Goal: Information Seeking & Learning: Learn about a topic

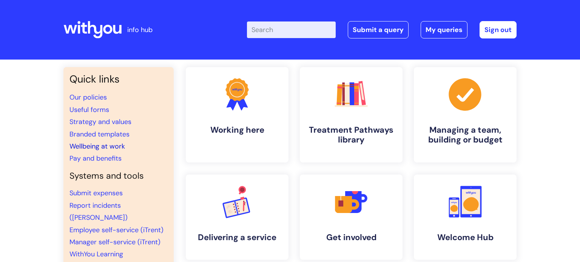
click at [109, 146] on link "Wellbeing at work" at bounding box center [96, 146] width 55 height 9
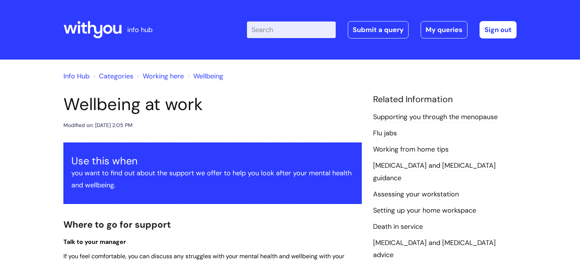
click at [282, 122] on div "Modified on: Thu, 7 Aug, 2025 at 2:05 PM" at bounding box center [212, 125] width 298 height 9
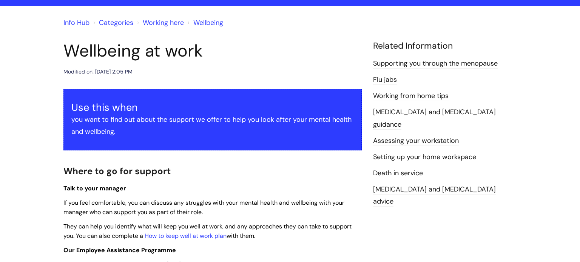
scroll to position [60, 0]
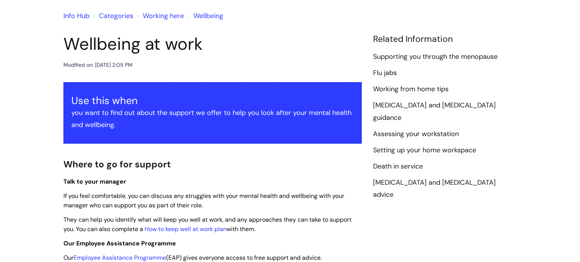
click at [383, 75] on link "Flu jabs" at bounding box center [385, 73] width 24 height 10
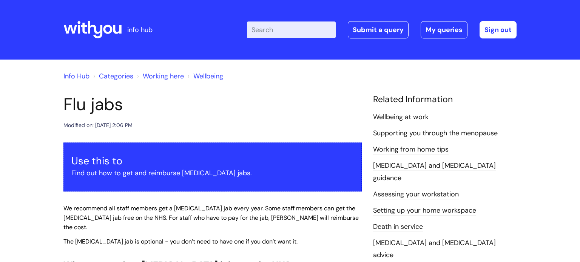
click at [262, 112] on h1 "Flu jabs" at bounding box center [212, 104] width 298 height 20
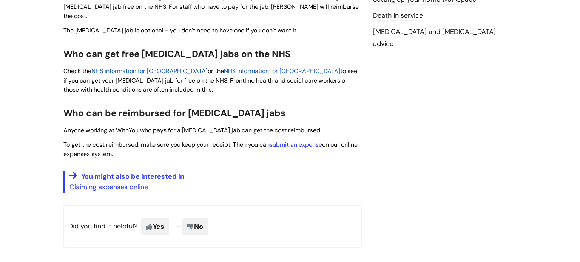
scroll to position [226, 0]
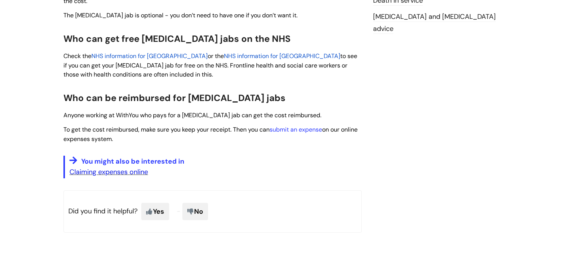
click at [110, 168] on link "Claiming expenses online" at bounding box center [108, 172] width 78 height 9
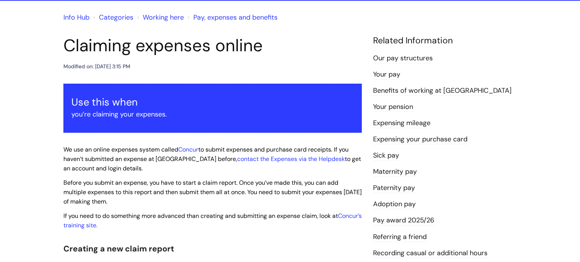
scroll to position [60, 0]
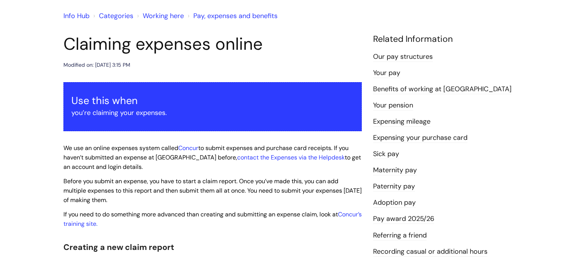
click at [391, 188] on link "Paternity pay" at bounding box center [394, 187] width 42 height 10
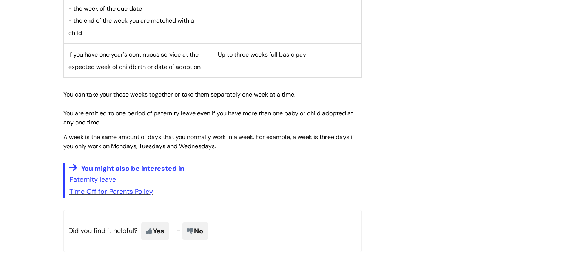
scroll to position [392, 0]
click at [97, 182] on link "Paternity leave" at bounding box center [92, 178] width 46 height 9
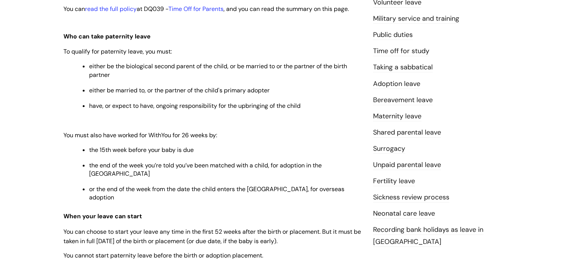
scroll to position [211, 0]
click at [380, 163] on link "Unpaid parental leave" at bounding box center [407, 166] width 68 height 10
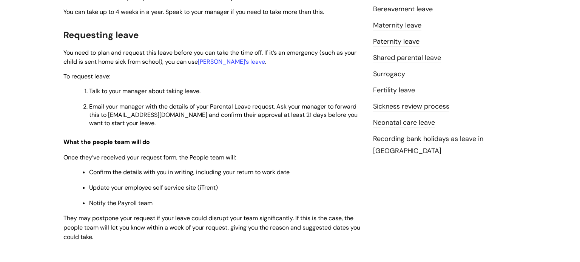
scroll to position [302, 0]
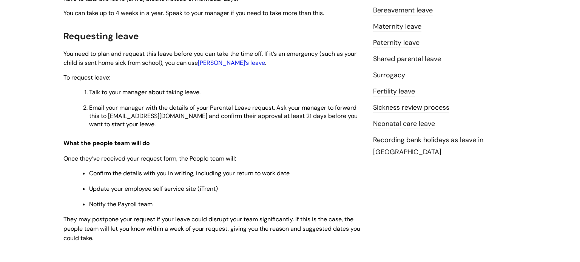
click at [214, 65] on link "carer’s leave" at bounding box center [231, 63] width 67 height 8
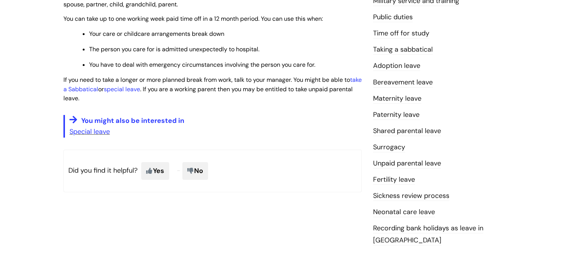
scroll to position [226, 0]
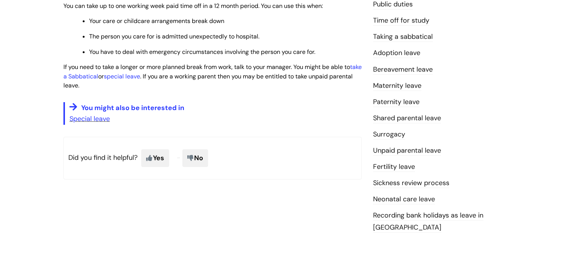
click at [434, 119] on link "Shared parental leave" at bounding box center [407, 119] width 68 height 10
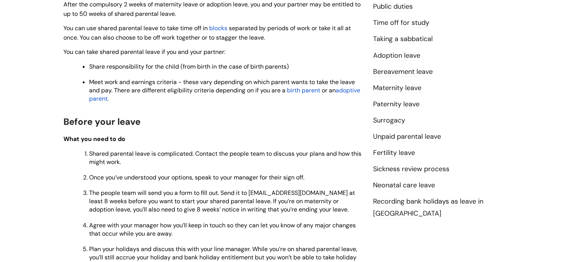
scroll to position [226, 0]
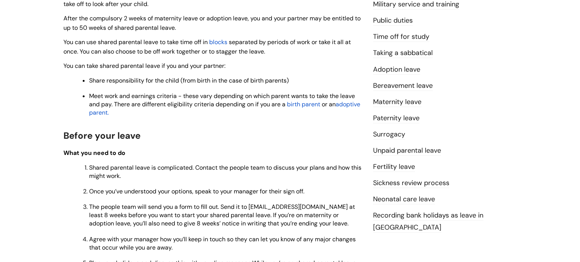
click at [412, 198] on link "Neonatal care leave" at bounding box center [404, 200] width 62 height 10
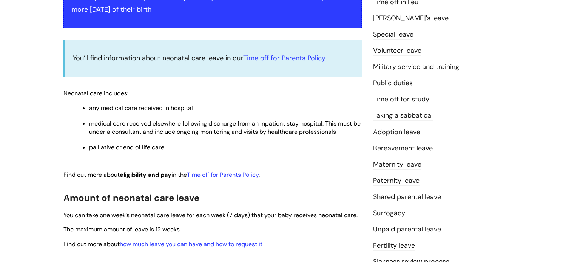
scroll to position [151, 0]
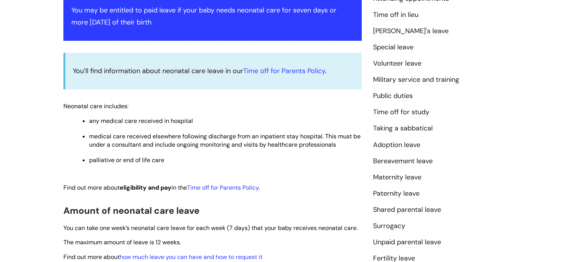
click at [409, 160] on link "Bereavement leave" at bounding box center [403, 162] width 60 height 10
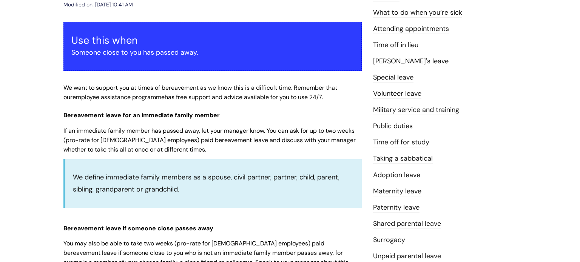
scroll to position [106, 0]
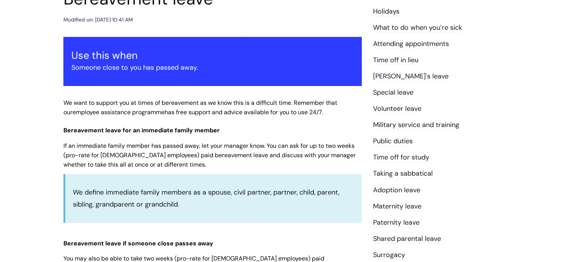
click at [403, 157] on link "Time off for study" at bounding box center [401, 158] width 56 height 10
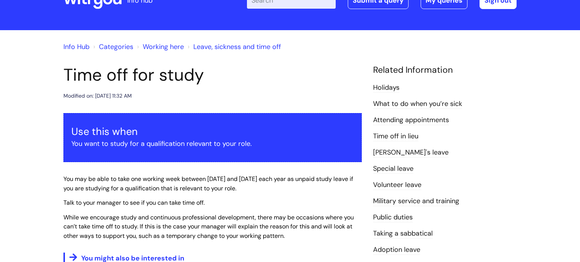
scroll to position [15, 0]
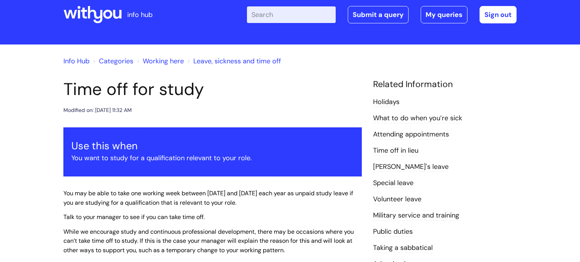
click at [385, 98] on link "Holidays" at bounding box center [386, 102] width 26 height 10
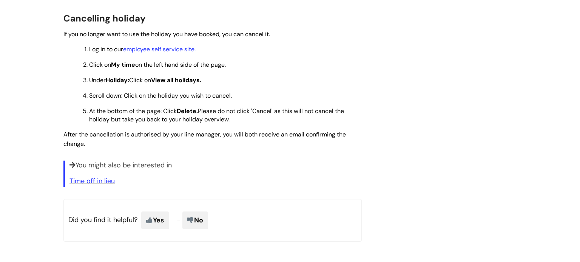
scroll to position [921, 0]
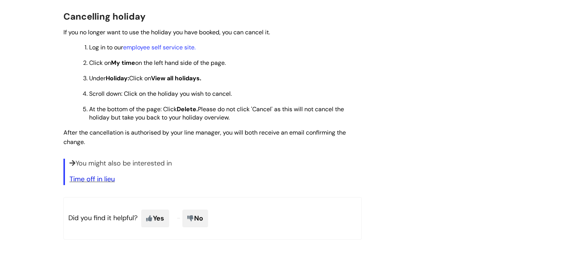
click at [84, 184] on link "Time off in lieu" at bounding box center [91, 179] width 45 height 9
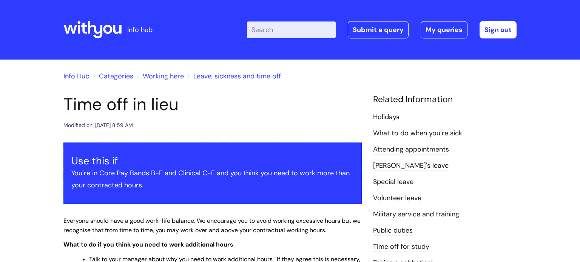
click at [34, 190] on div "Info Hub Categories Working here Leave, sickness and time off Time off in lieu …" at bounding box center [290, 267] width 580 height 414
click at [65, 75] on link "Info Hub" at bounding box center [76, 76] width 26 height 9
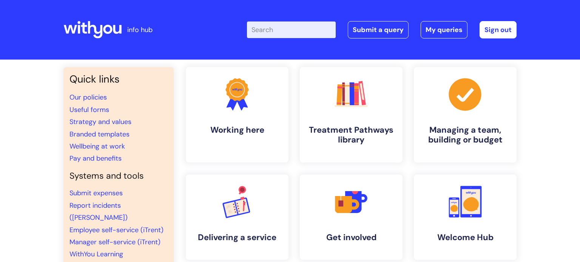
click at [38, 178] on div "Quick links Our policies Useful forms Strategy and values Branded templates Wel…" at bounding box center [290, 253] width 580 height 386
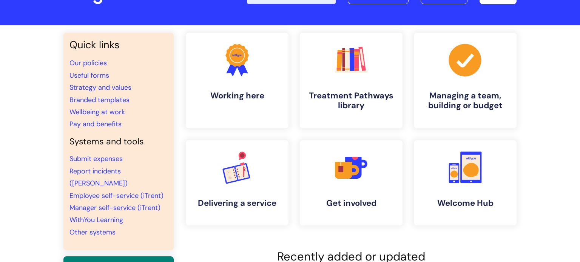
scroll to position [45, 0]
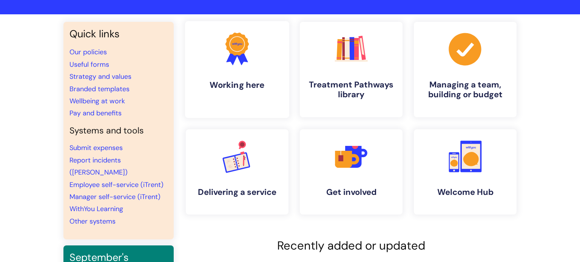
click at [230, 88] on h4 "Working here" at bounding box center [237, 85] width 92 height 10
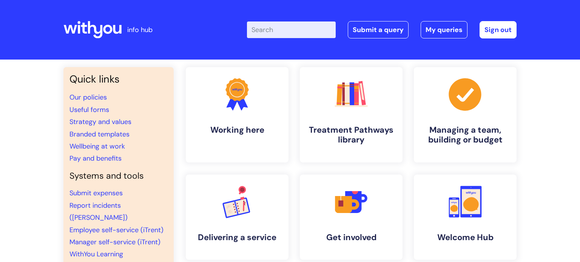
scroll to position [45, 0]
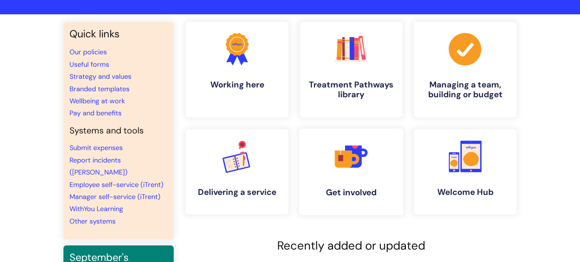
click at [327, 194] on h4 "Get involved" at bounding box center [351, 193] width 92 height 10
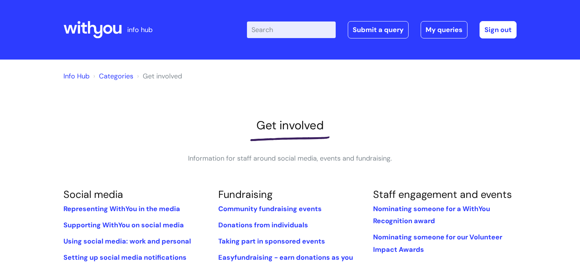
click at [106, 151] on div "Get involved Information for staff around social media, events and fundraising." at bounding box center [289, 141] width 453 height 46
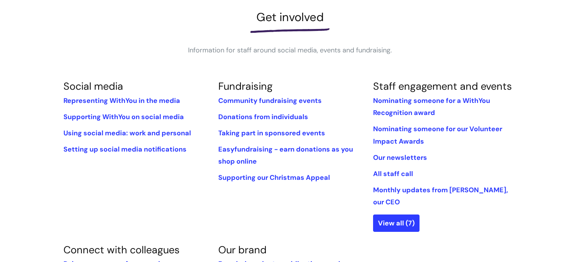
scroll to position [121, 0]
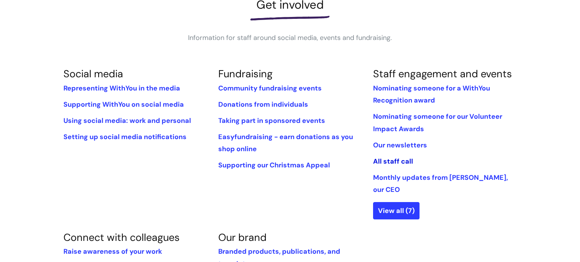
click at [380, 161] on link "All staff call" at bounding box center [393, 161] width 40 height 9
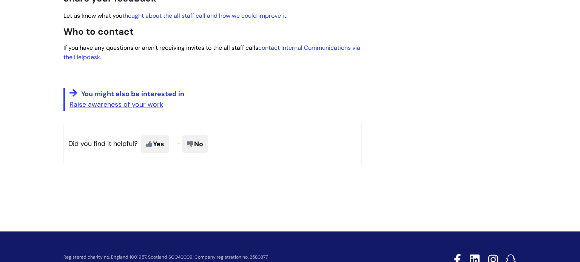
scroll to position [513, 0]
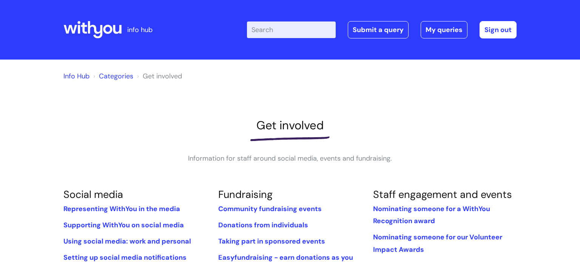
scroll to position [121, 0]
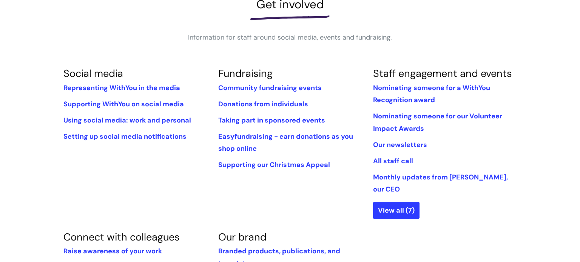
click at [159, 172] on div "Social media Representing WithYou in the media Supporting WithYou on social med…" at bounding box center [290, 210] width 464 height 285
click at [124, 247] on link "Raise awareness of your work" at bounding box center [112, 251] width 98 height 9
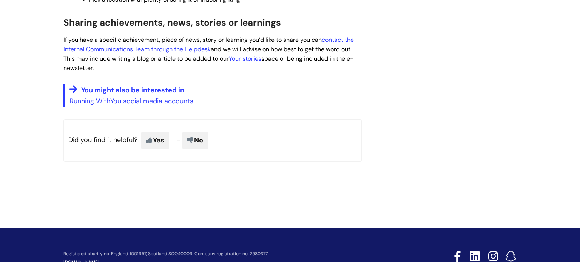
scroll to position [994, 0]
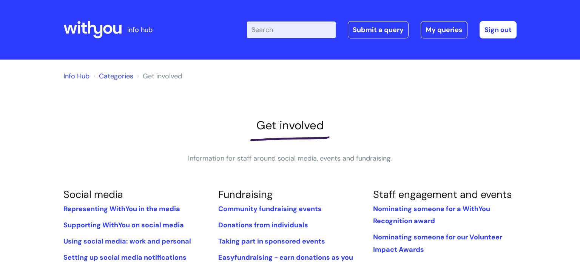
scroll to position [122, 0]
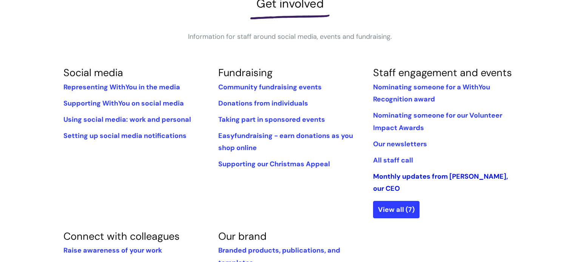
click at [399, 178] on link "Monthly updates from [PERSON_NAME], our CEO" at bounding box center [440, 182] width 135 height 21
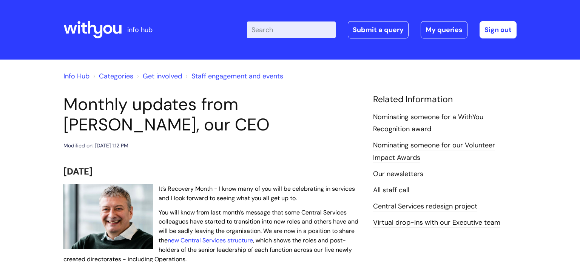
click at [227, 135] on h1 "Monthly updates from [PERSON_NAME], our CEO" at bounding box center [212, 114] width 298 height 41
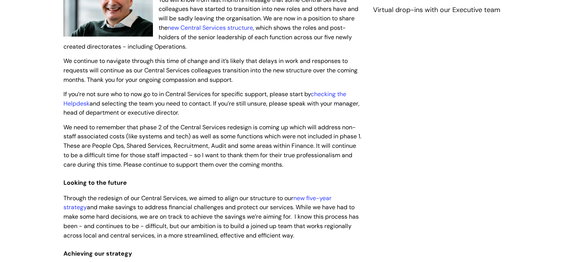
scroll to position [211, 0]
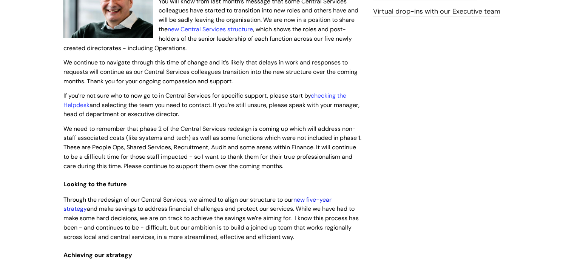
click at [331, 201] on link "new five-year strategy" at bounding box center [197, 204] width 268 height 17
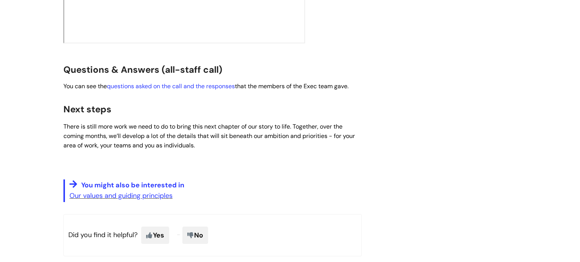
scroll to position [1328, 0]
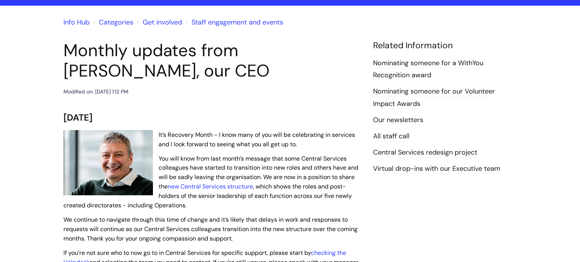
scroll to position [45, 0]
